Goal: Check status

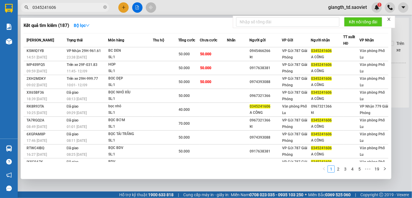
click at [56, 7] on input "0345241606" at bounding box center [67, 7] width 70 height 6
paste input "986065460"
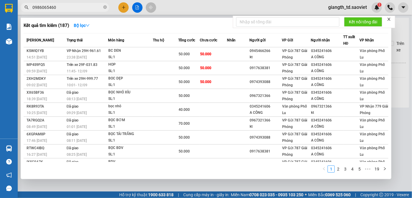
type input "0986065460"
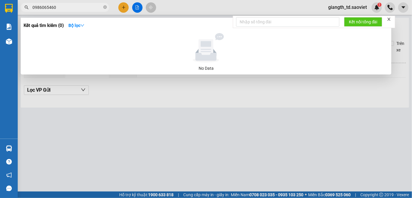
click at [70, 8] on input "0986065460" at bounding box center [67, 7] width 70 height 6
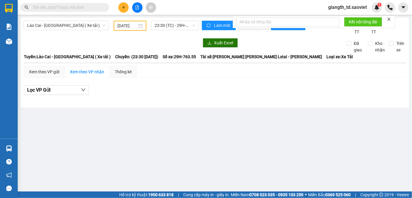
paste input "0356587350"
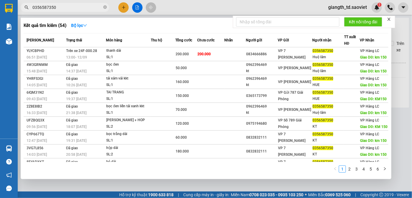
type input "0356587350"
click at [141, 27] on div "Kết quả [PERSON_NAME] ( 54 ) Bộ lọc" at bounding box center [206, 25] width 364 height 9
click at [106, 25] on div "Kết quả [PERSON_NAME] ( 54 ) Bộ lọc" at bounding box center [206, 25] width 364 height 9
click at [104, 8] on icon "close-circle" at bounding box center [105, 7] width 4 height 4
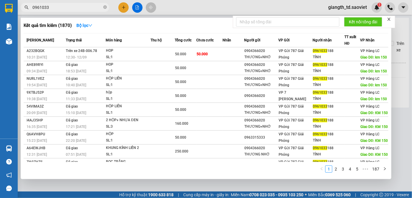
type input "0961033"
click at [104, 7] on icon "close-circle" at bounding box center [105, 7] width 4 height 4
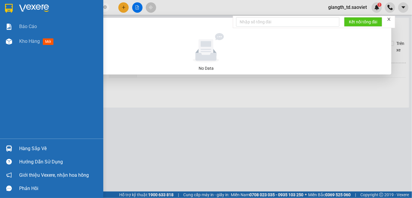
drag, startPoint x: 69, startPoint y: 9, endPoint x: 16, endPoint y: 16, distance: 53.1
click at [16, 16] on section "Kết quả [PERSON_NAME] ( 0 ) Bộ lọc No Data 0961157300 giangth_td.saoviet 1 [PER…" at bounding box center [206, 99] width 412 height 198
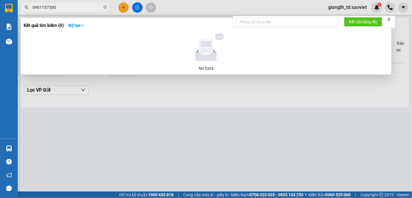
type input "0961157300"
